Goal: Communication & Community: Answer question/provide support

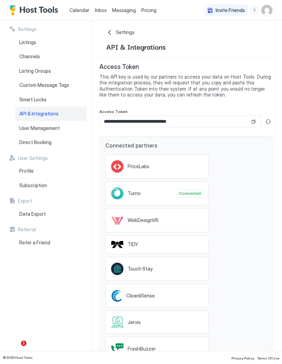
click at [116, 12] on span "Messaging" at bounding box center [124, 10] width 24 height 6
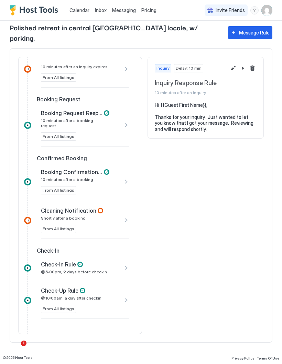
scroll to position [82, 0]
click at [53, 109] on span "Booking Request Response Rule" at bounding box center [72, 112] width 62 height 7
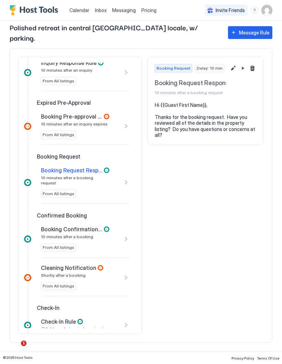
scroll to position [24, 0]
click at [256, 29] on div "Message Rule" at bounding box center [254, 32] width 31 height 7
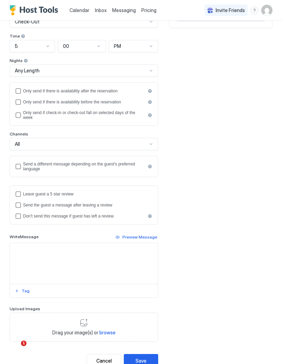
scroll to position [126, 0]
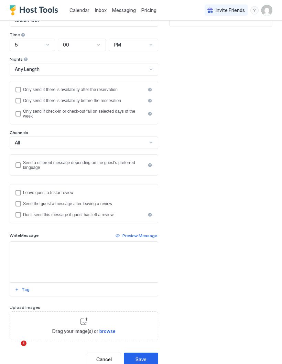
click at [217, 171] on div "Rule Name Send to Guest Days On the day of Event Check-Out Time 5 00 PM Nights …" at bounding box center [141, 148] width 263 height 434
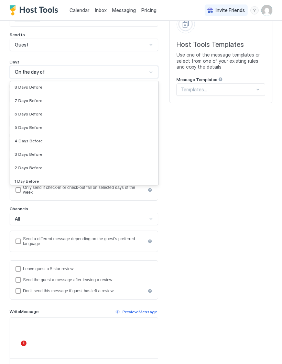
scroll to position [51, 0]
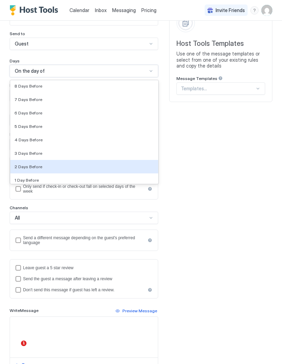
click at [140, 168] on div "2 Days Before" at bounding box center [84, 166] width 140 height 5
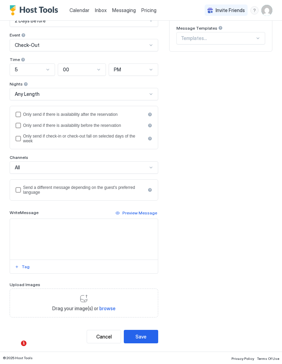
scroll to position [102, 0]
click at [16, 114] on div "afterReservation" at bounding box center [18, 115] width 6 height 6
click at [16, 125] on div "beforeReservation" at bounding box center [18, 126] width 6 height 6
click at [15, 124] on div "beforeReservation" at bounding box center [18, 126] width 6 height 6
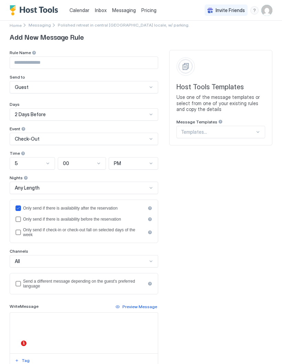
scroll to position [6, 0]
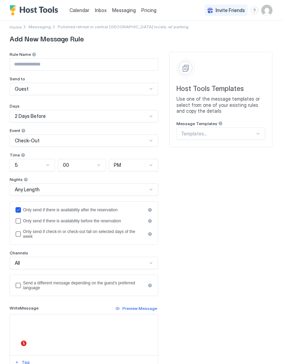
click at [135, 65] on input "Input Field" at bounding box center [84, 65] width 148 height 12
click at [136, 65] on input "*********" at bounding box center [84, 65] width 148 height 12
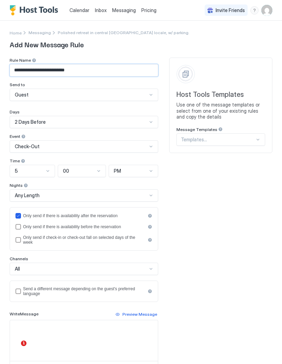
scroll to position [0, 0]
type input "**********"
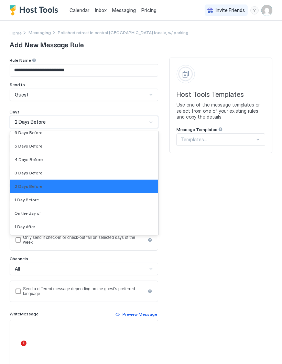
scroll to position [1029, 0]
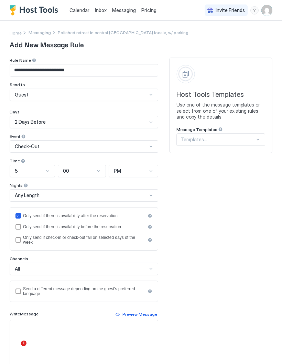
click at [226, 203] on div "**********" at bounding box center [141, 251] width 263 height 387
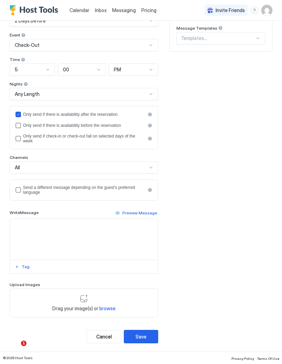
scroll to position [102, 0]
click at [151, 114] on div "afterReservation" at bounding box center [150, 114] width 5 height 5
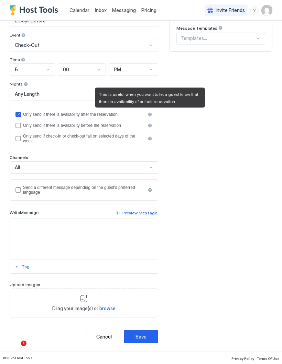
click at [131, 245] on textarea "Input Field" at bounding box center [84, 239] width 148 height 41
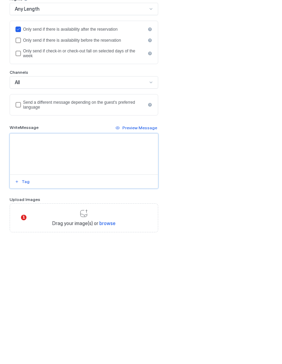
scroll to position [62, 0]
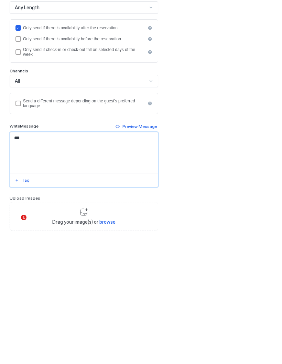
click at [22, 303] on div "Tag" at bounding box center [26, 306] width 8 height 6
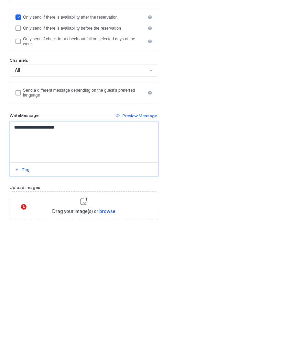
click at [56, 28] on div at bounding box center [141, 182] width 282 height 364
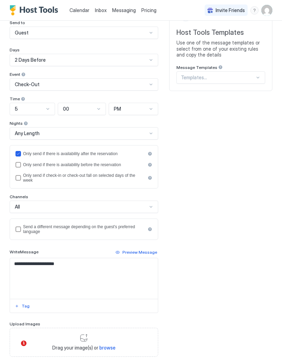
click at [19, 265] on textarea "**********" at bounding box center [84, 278] width 148 height 41
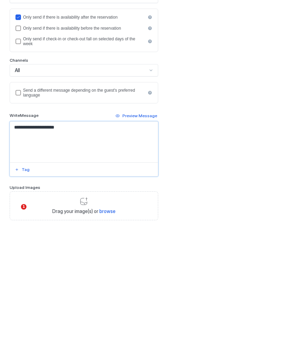
click at [143, 258] on textarea "**********" at bounding box center [84, 278] width 148 height 41
type textarea "**********"
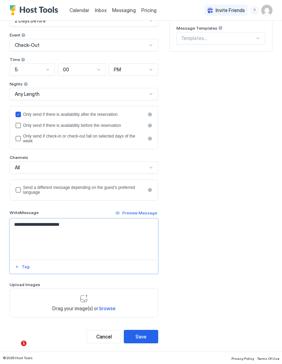
scroll to position [102, 0]
click at [110, 335] on div "Cancel" at bounding box center [103, 336] width 15 height 7
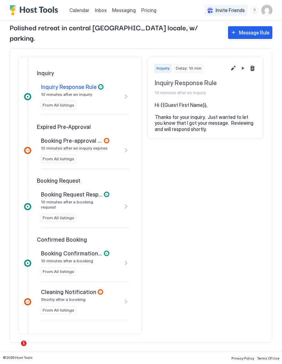
click at [99, 11] on span "Inbox" at bounding box center [101, 10] width 12 height 6
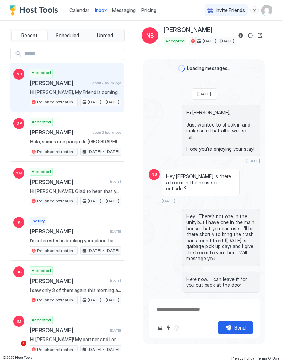
scroll to position [979, 0]
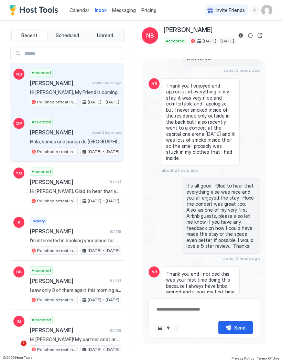
click at [75, 127] on div "Accepted [PERSON_NAME] about 2 hours ago Hola, somos una pareja de [GEOGRAPHIC_…" at bounding box center [75, 137] width 91 height 38
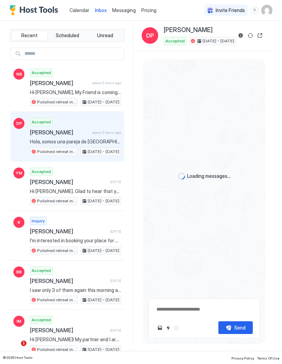
scroll to position [523, 0]
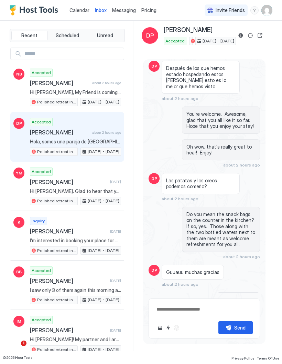
type textarea "*"
